Goal: Task Accomplishment & Management: Manage account settings

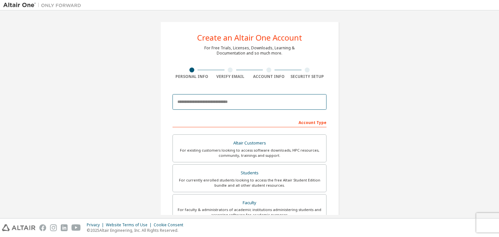
click at [250, 96] on input "email" at bounding box center [249, 102] width 154 height 16
type input "**********"
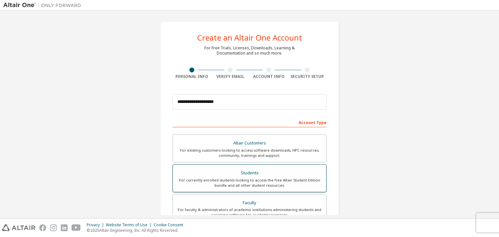
click at [248, 180] on div "For currently enrolled students looking to access the free Altair Student Editi…" at bounding box center [249, 183] width 145 height 10
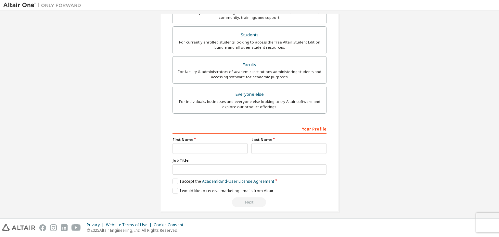
scroll to position [141, 0]
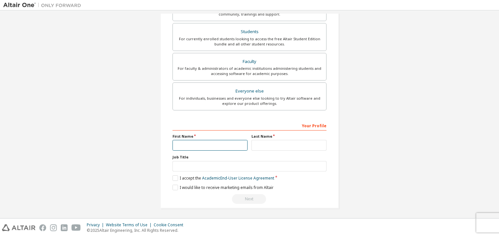
click at [196, 143] on input "text" at bounding box center [209, 145] width 75 height 11
type input "***"
drag, startPoint x: 255, startPoint y: 145, endPoint x: 287, endPoint y: 163, distance: 36.9
click at [287, 163] on div "Your Profile First Name *** Last Name Job Title Please provide State/Province t…" at bounding box center [249, 162] width 154 height 84
type input "*****"
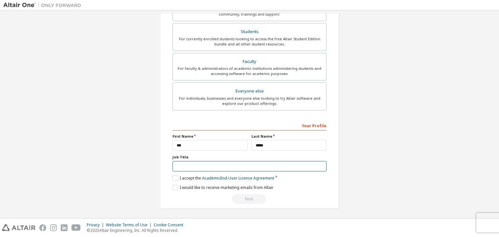
click at [219, 162] on input "text" at bounding box center [249, 166] width 154 height 11
type input "*******"
click at [174, 177] on label "I accept the Academic End-User License Agreement" at bounding box center [223, 178] width 102 height 6
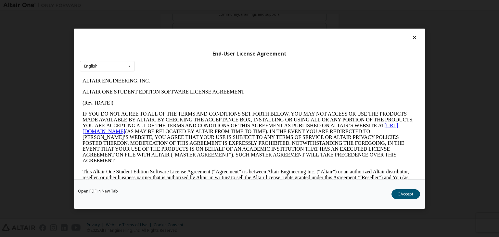
scroll to position [0, 0]
click at [401, 193] on button "I Accept" at bounding box center [405, 194] width 29 height 10
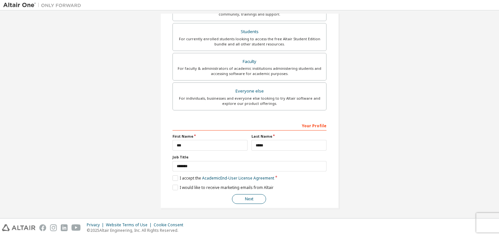
click at [249, 197] on button "Next" at bounding box center [249, 199] width 34 height 10
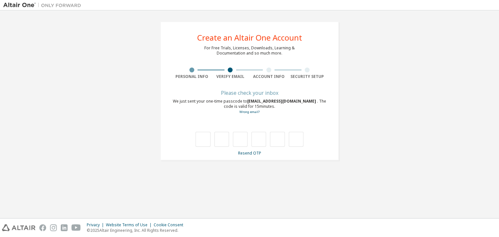
type input "*"
click at [222, 139] on input "*" at bounding box center [221, 139] width 15 height 15
type input "*"
click at [202, 139] on input "*" at bounding box center [202, 139] width 15 height 15
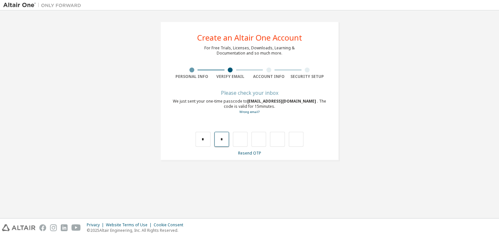
click at [219, 137] on input "*" at bounding box center [221, 139] width 15 height 15
click at [208, 138] on input "*" at bounding box center [202, 139] width 15 height 15
type input "*"
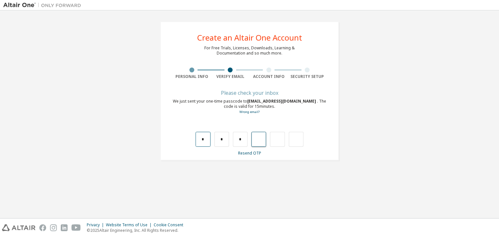
type input "*"
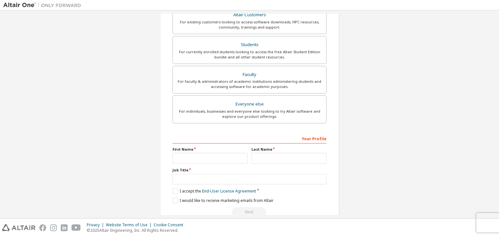
scroll to position [127, 0]
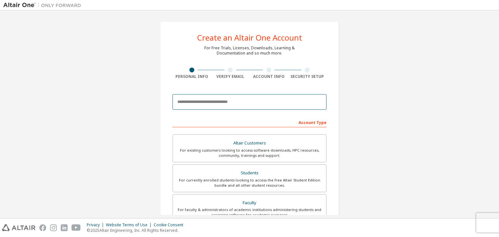
click at [265, 105] on input "email" at bounding box center [249, 102] width 154 height 16
type input "**********"
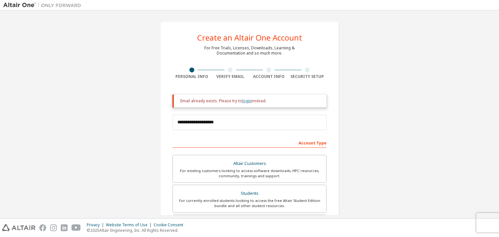
click at [243, 99] on link "login" at bounding box center [246, 101] width 9 height 6
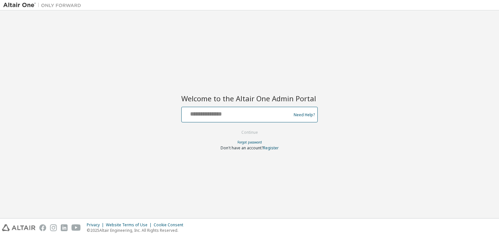
click at [228, 109] on input "text" at bounding box center [237, 112] width 106 height 9
type input "**********"
click at [240, 131] on button "Continue" at bounding box center [249, 133] width 30 height 10
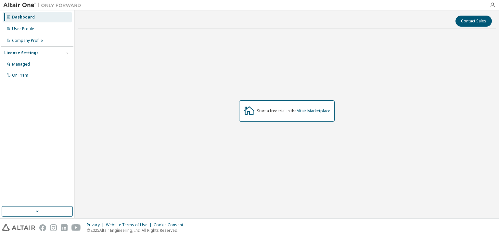
click at [275, 106] on div "Start a free trial in the Altair Marketplace" at bounding box center [286, 110] width 95 height 21
click at [307, 110] on link "Altair Marketplace" at bounding box center [313, 111] width 34 height 6
click at [31, 27] on div "User Profile" at bounding box center [23, 28] width 22 height 5
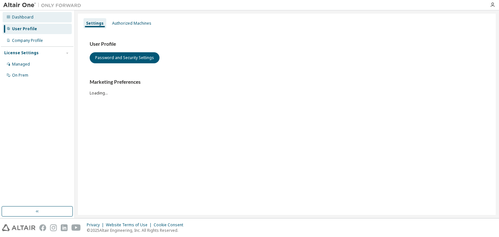
click at [31, 20] on div "Dashboard" at bounding box center [37, 17] width 69 height 10
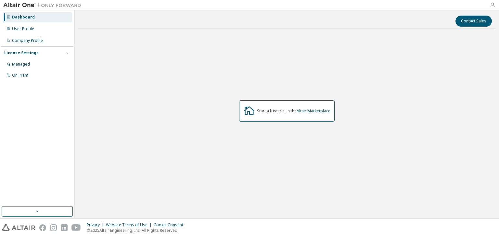
click at [492, 6] on icon "button" at bounding box center [492, 4] width 5 height 5
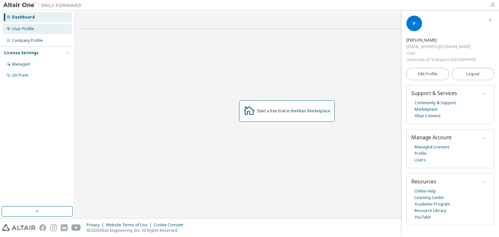
click at [19, 28] on div "User Profile" at bounding box center [23, 28] width 22 height 5
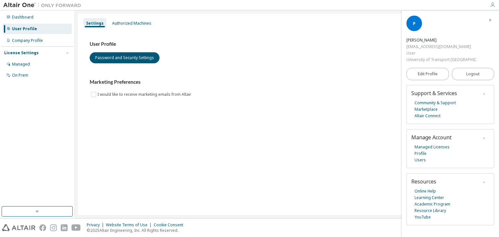
click at [18, 34] on div "Dashboard User Profile Company Profile License Settings Managed On Prem" at bounding box center [37, 46] width 72 height 70
click at [22, 19] on div "Dashboard" at bounding box center [22, 17] width 21 height 5
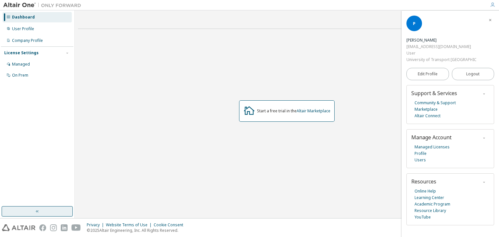
click at [38, 211] on icon "button" at bounding box center [37, 211] width 5 height 5
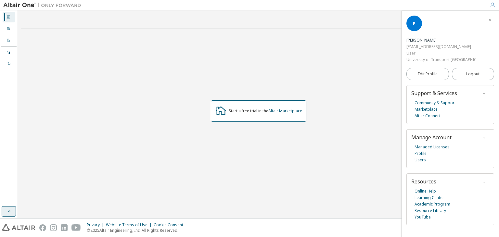
click at [265, 113] on div "Start a free trial in the Altair Marketplace" at bounding box center [265, 110] width 73 height 5
